Goal: Contribute content

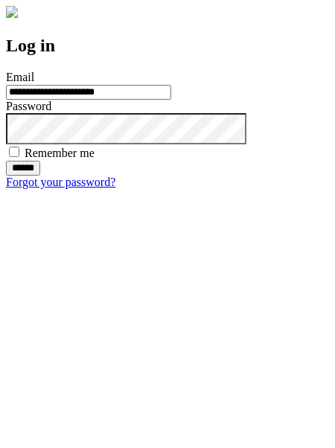
type input "**********"
click at [40, 176] on input "******" at bounding box center [23, 168] width 34 height 15
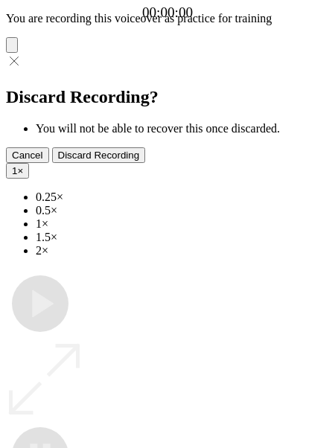
type input "**********"
